Goal: Task Accomplishment & Management: Manage account settings

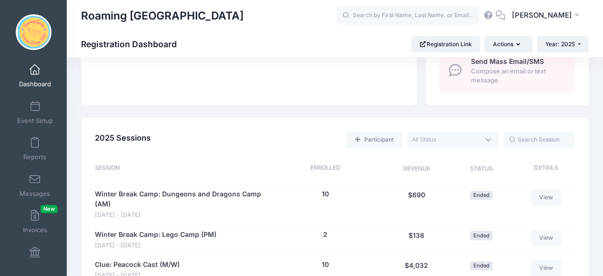
scroll to position [395, 0]
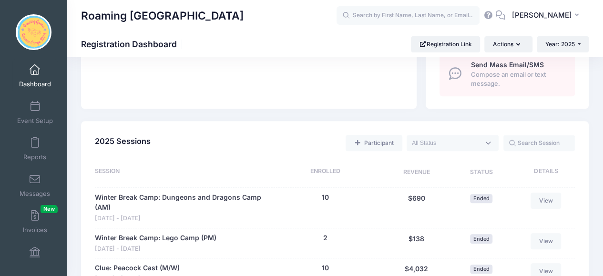
click at [455, 147] on textarea "Search" at bounding box center [446, 143] width 68 height 9
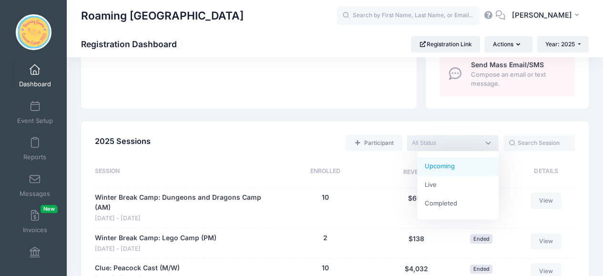
select select "future"
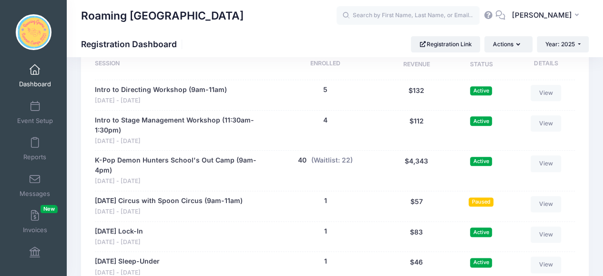
scroll to position [506, 0]
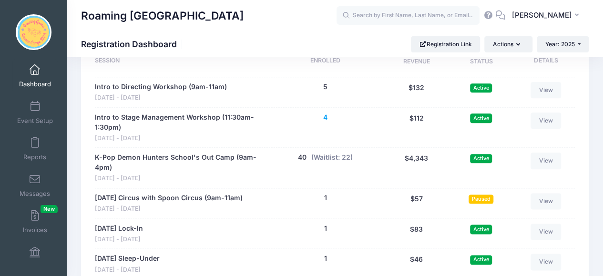
click at [325, 116] on button "4" at bounding box center [325, 117] width 4 height 10
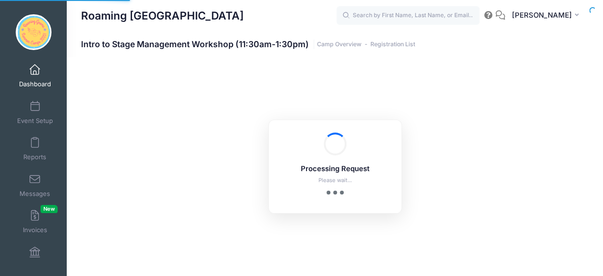
select select "10"
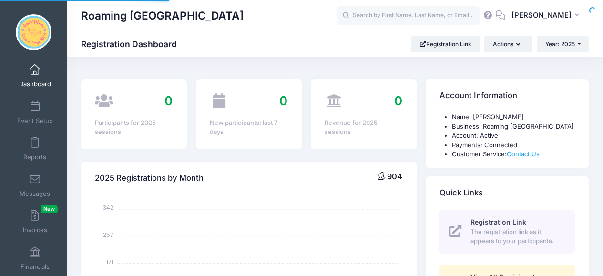
scroll to position [506, 0]
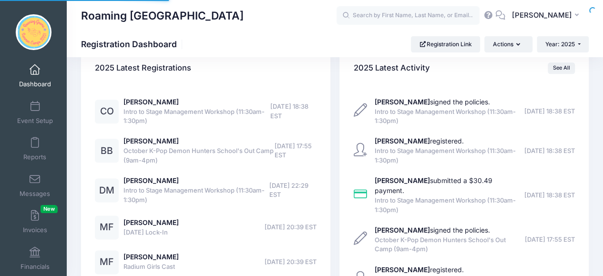
select select
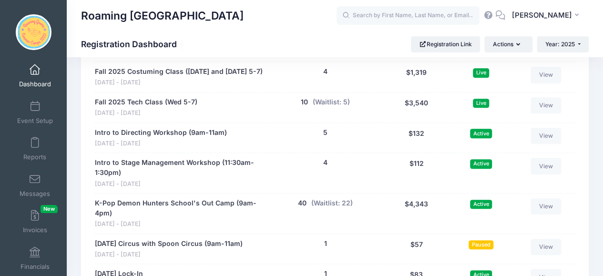
scroll to position [2145, 0]
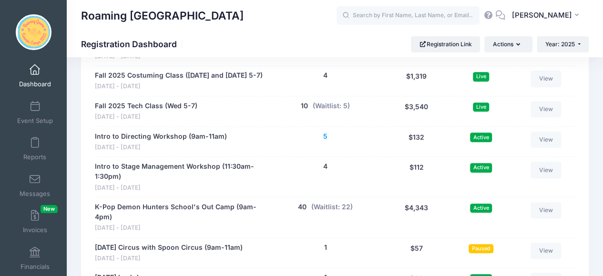
click at [325, 132] on button "5" at bounding box center [325, 137] width 4 height 10
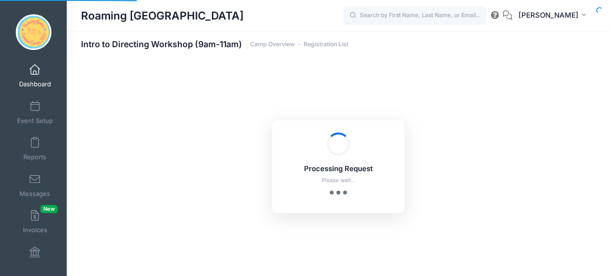
select select "10"
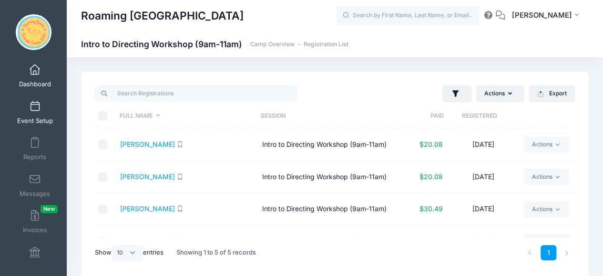
click at [35, 103] on span at bounding box center [35, 106] width 0 height 10
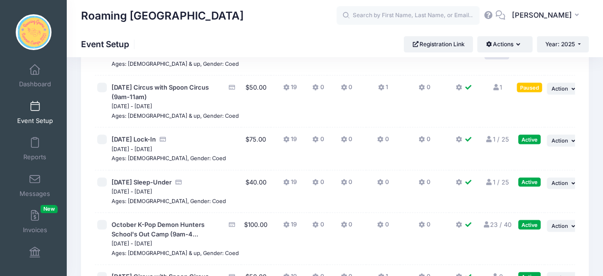
scroll to position [2692, 0]
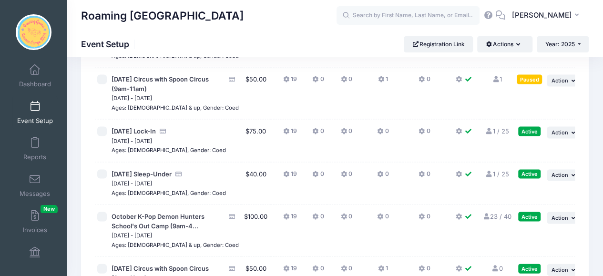
drag, startPoint x: 126, startPoint y: 108, endPoint x: 152, endPoint y: 176, distance: 73.0
drag, startPoint x: 128, startPoint y: 161, endPoint x: 204, endPoint y: 163, distance: 76.3
click at [204, 8] on div "Ages: 10 & up, Gender: Coed" at bounding box center [174, 4] width 127 height 10
drag, startPoint x: 129, startPoint y: 111, endPoint x: 212, endPoint y: 114, distance: 83.0
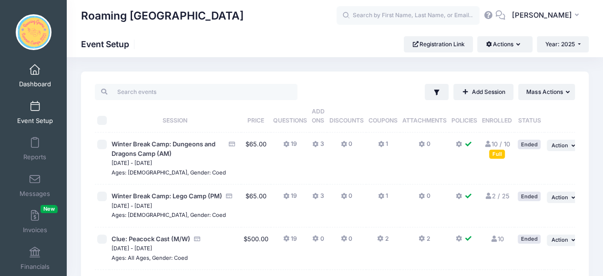
click at [23, 76] on link "Dashboard" at bounding box center [34, 75] width 45 height 33
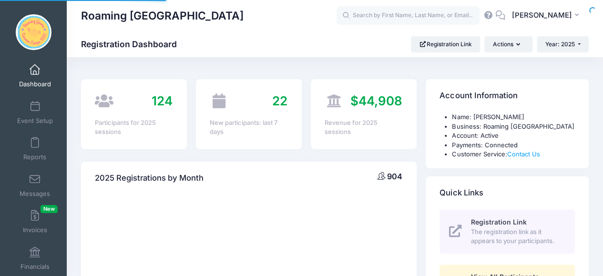
select select
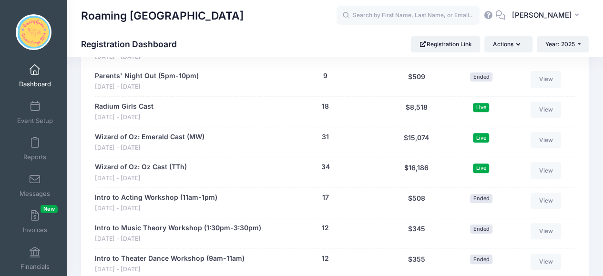
scroll to position [2174, 0]
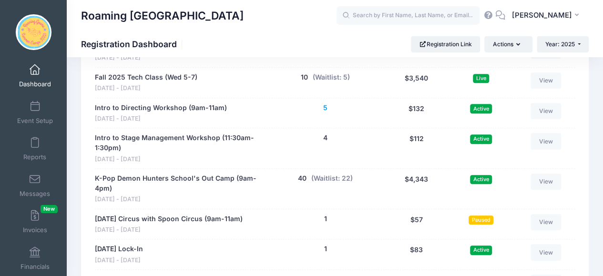
click at [326, 103] on button "5" at bounding box center [325, 108] width 4 height 10
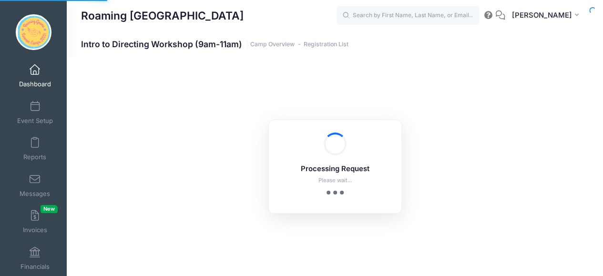
select select "10"
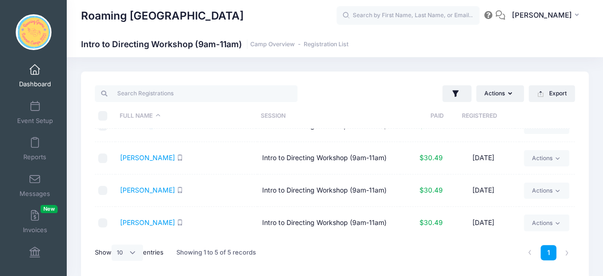
scroll to position [40, 0]
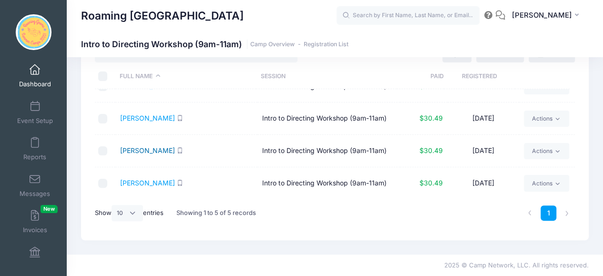
click at [161, 152] on link "Sommers, Hannah" at bounding box center [147, 150] width 55 height 8
click at [148, 181] on link "Sowers, Libby" at bounding box center [147, 183] width 55 height 8
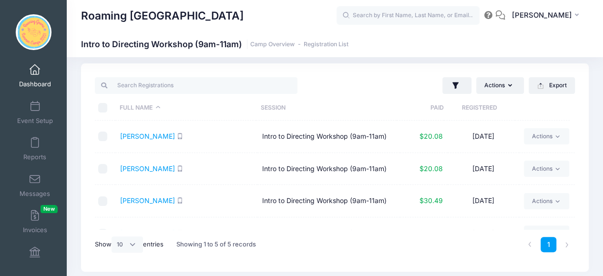
scroll to position [0, 0]
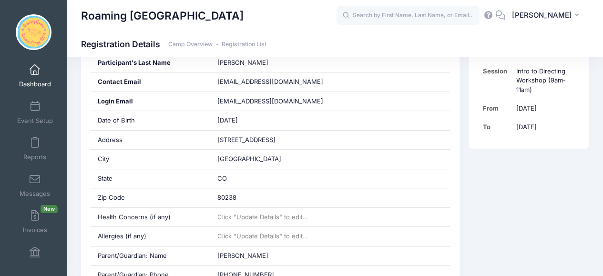
scroll to position [185, 0]
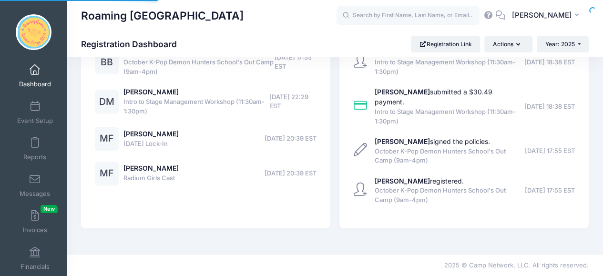
scroll to position [2587, 0]
select select
